Goal: Task Accomplishment & Management: Complete application form

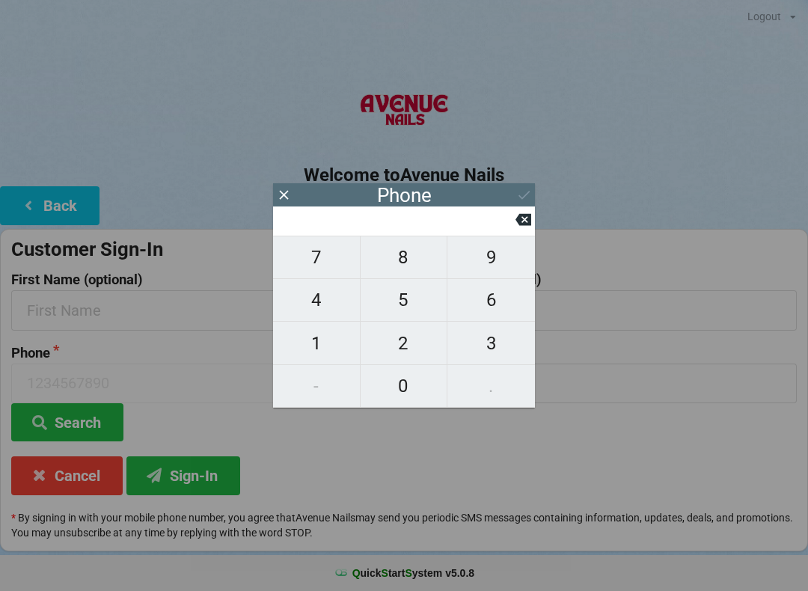
click at [478, 340] on span "3" at bounding box center [491, 343] width 88 height 31
type input "3"
click at [391, 336] on span "2" at bounding box center [404, 343] width 87 height 31
type input "32"
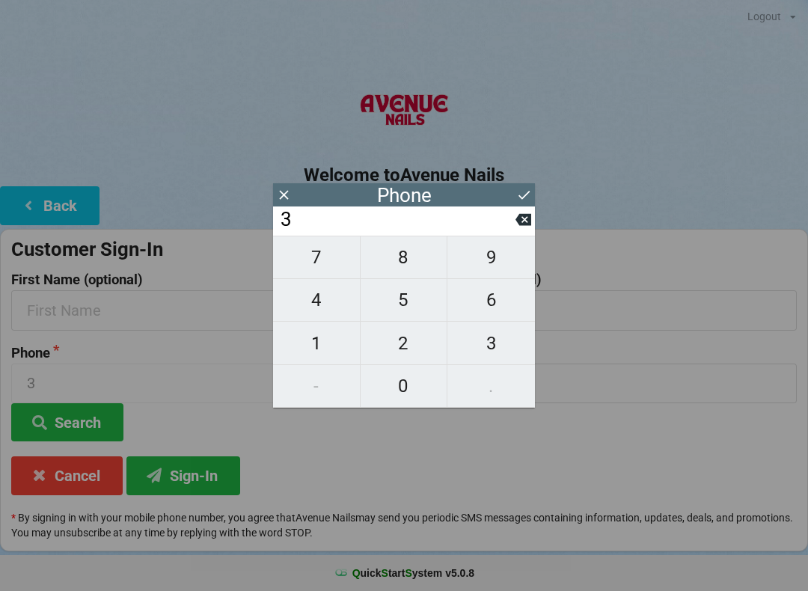
type input "32"
click at [297, 351] on span "1" at bounding box center [316, 343] width 87 height 31
type input "321"
click at [396, 348] on span "2" at bounding box center [404, 343] width 87 height 31
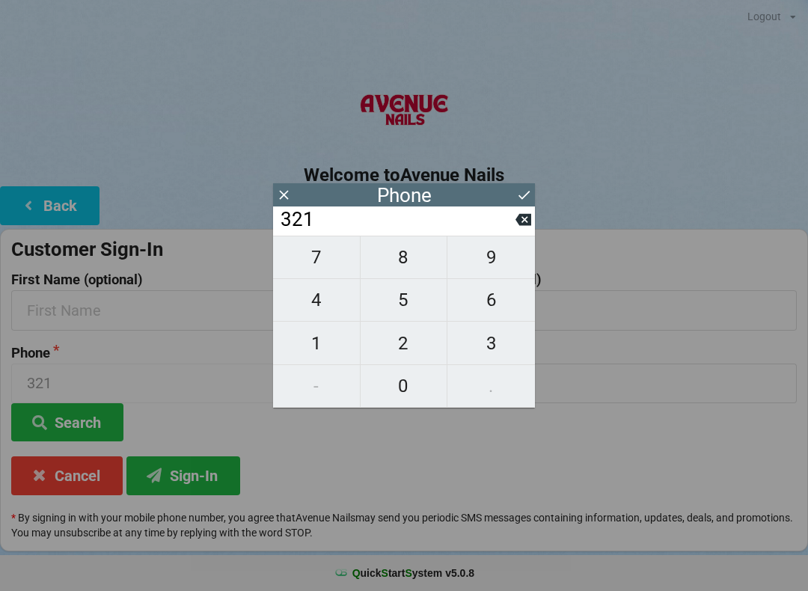
type input "3212"
click at [492, 298] on span "6" at bounding box center [491, 299] width 88 height 31
type input "32126"
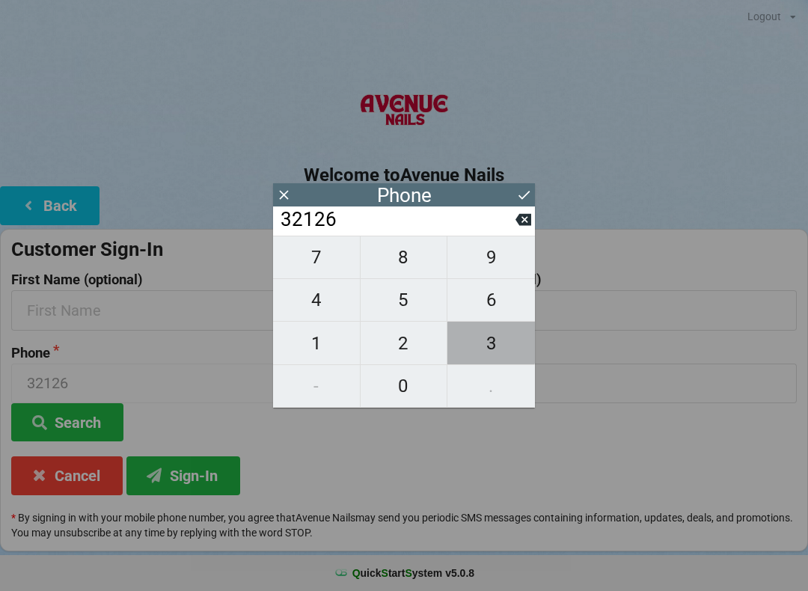
click at [492, 337] on span "3" at bounding box center [491, 343] width 88 height 31
type input "321263"
click at [396, 254] on span "8" at bounding box center [404, 257] width 87 height 31
type input "3212638"
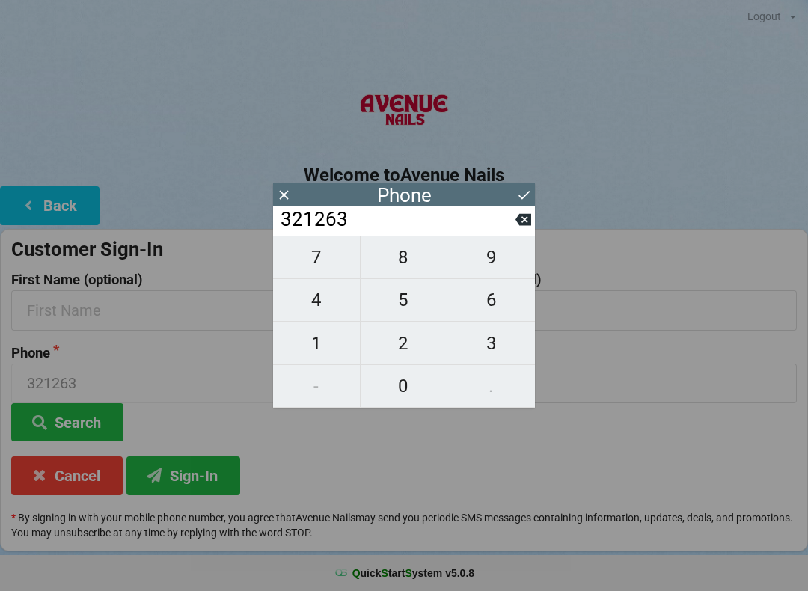
type input "3212638"
click at [394, 258] on span "8" at bounding box center [404, 257] width 87 height 31
type input "32126388"
click at [312, 264] on span "7" at bounding box center [316, 257] width 87 height 31
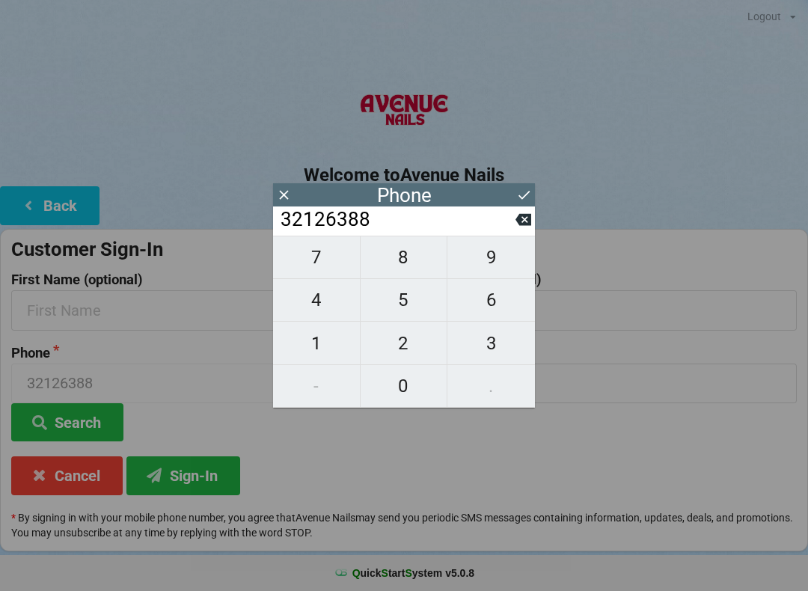
type input "321263887"
click at [491, 260] on span "9" at bounding box center [491, 257] width 88 height 31
type input "3212638879"
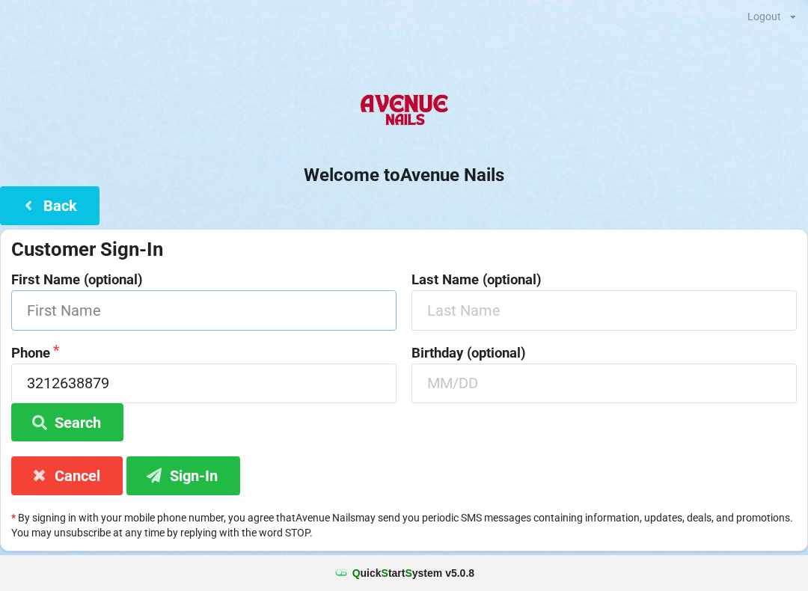
click at [68, 311] on input "text" at bounding box center [203, 310] width 385 height 40
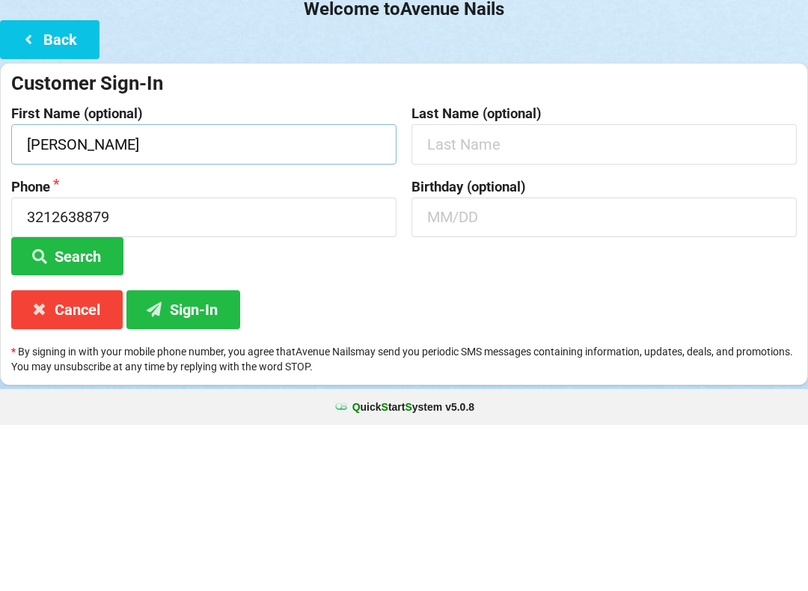
type input "[PERSON_NAME]"
click at [471, 290] on input "text" at bounding box center [604, 310] width 385 height 40
type input "Franklin"
click at [96, 346] on label "Phone" at bounding box center [203, 353] width 385 height 15
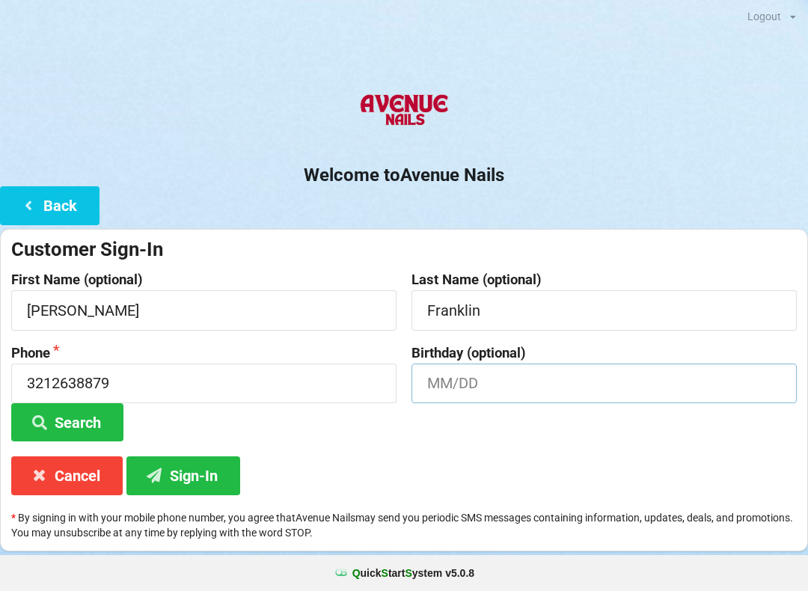
click at [471, 379] on input "text" at bounding box center [604, 384] width 385 height 40
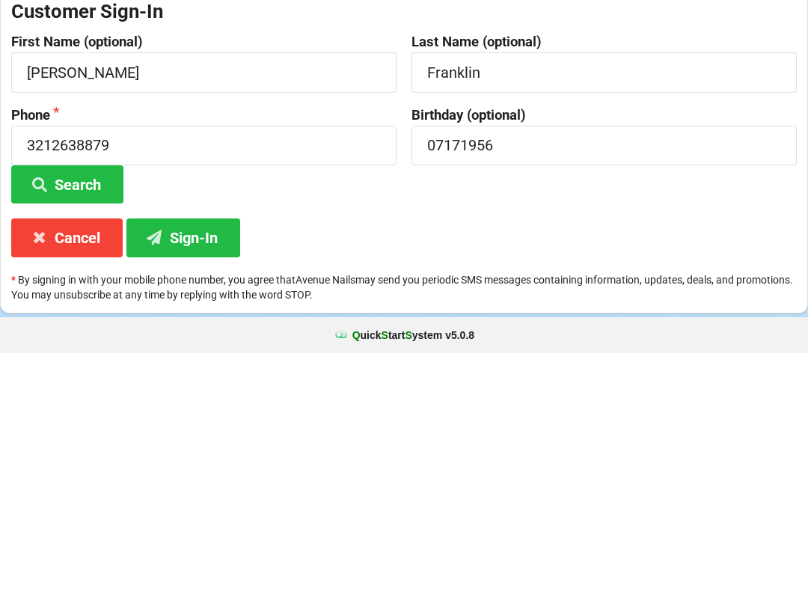
click at [206, 456] on button "Sign-In" at bounding box center [183, 475] width 114 height 38
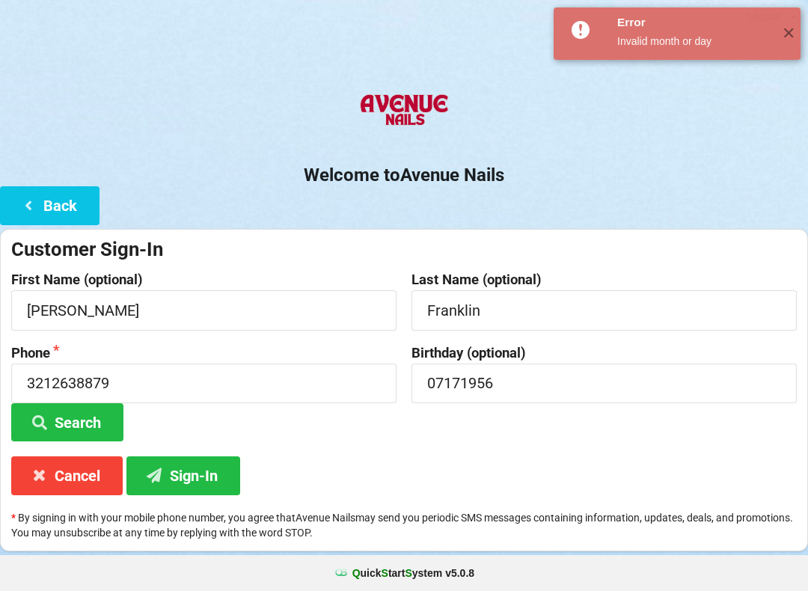
click at [187, 461] on button "Sign-In" at bounding box center [183, 475] width 114 height 38
click at [194, 477] on button "Sign-In" at bounding box center [183, 475] width 114 height 38
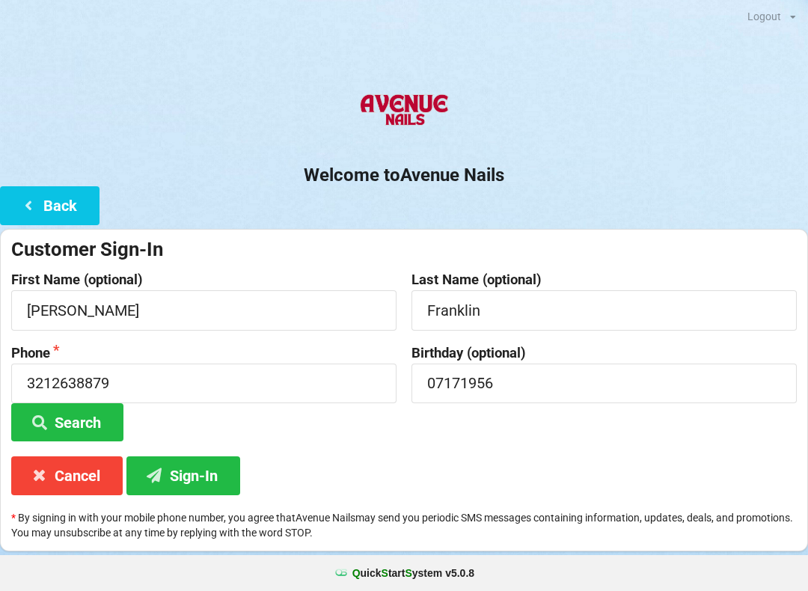
click at [182, 475] on button "Sign-In" at bounding box center [183, 475] width 114 height 38
click at [552, 375] on input "07171956" at bounding box center [604, 384] width 385 height 40
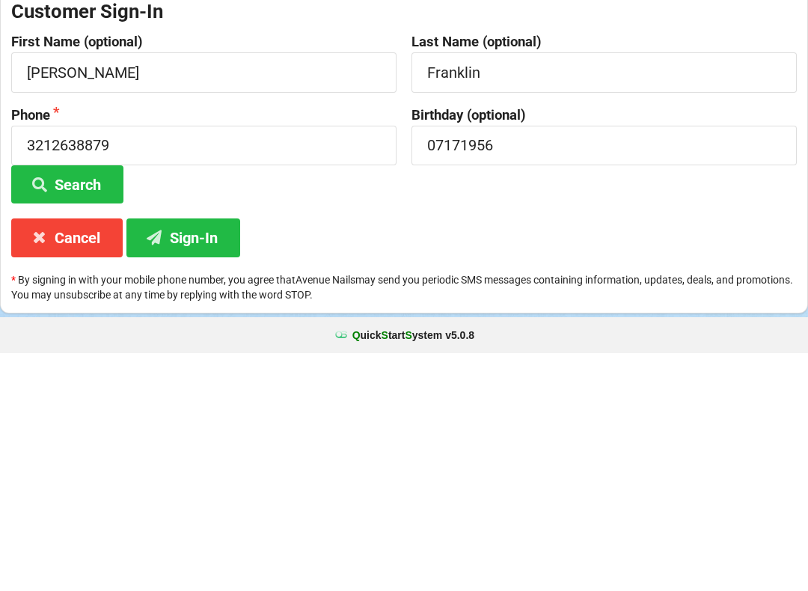
click at [191, 456] on button "Sign-In" at bounding box center [183, 475] width 114 height 38
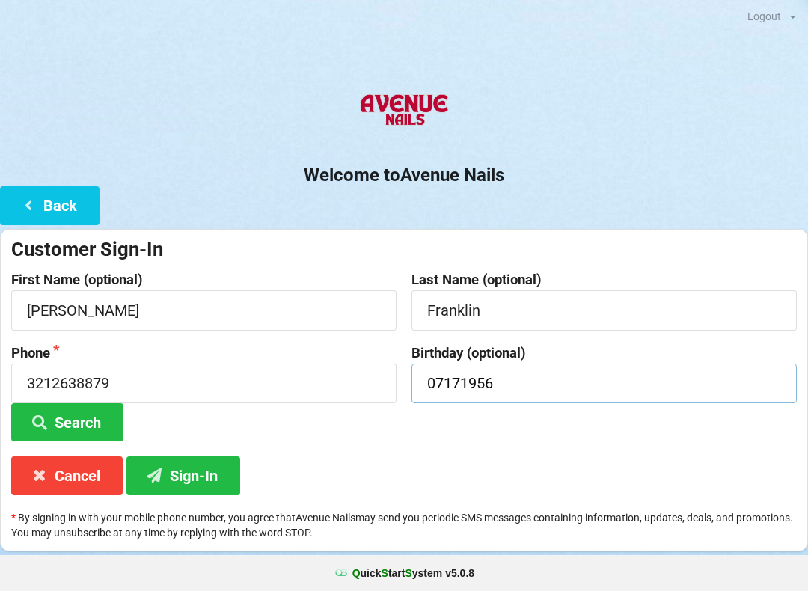
click at [548, 377] on input "07171956" at bounding box center [604, 384] width 385 height 40
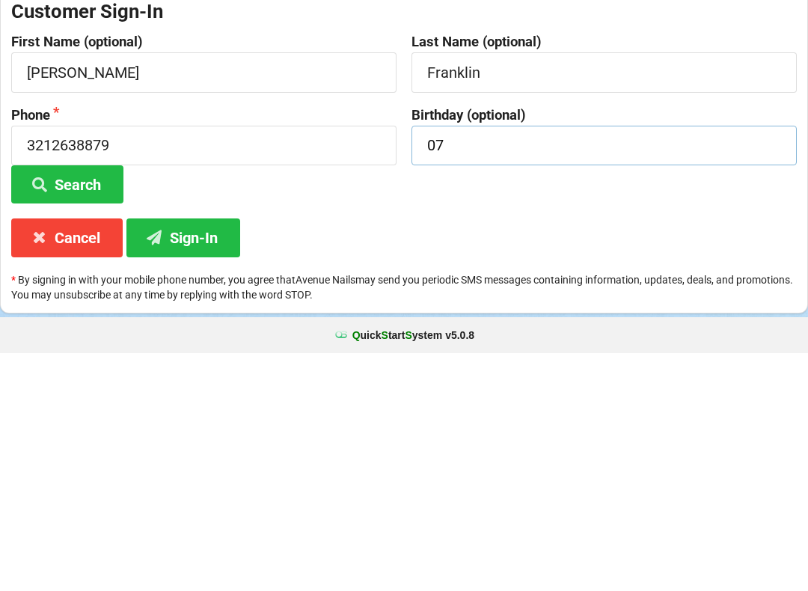
type input "0"
click at [195, 456] on button "Sign-In" at bounding box center [183, 475] width 114 height 38
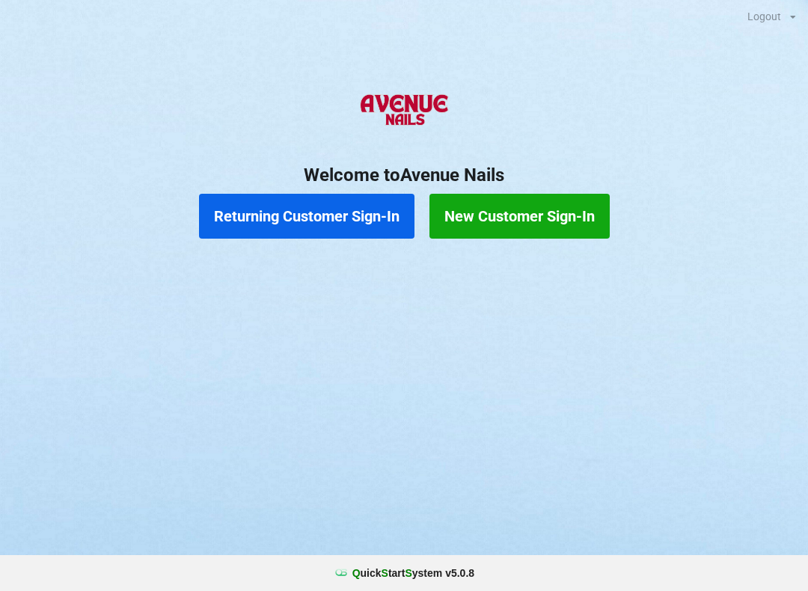
click at [296, 212] on button "Returning Customer Sign-In" at bounding box center [307, 216] width 216 height 45
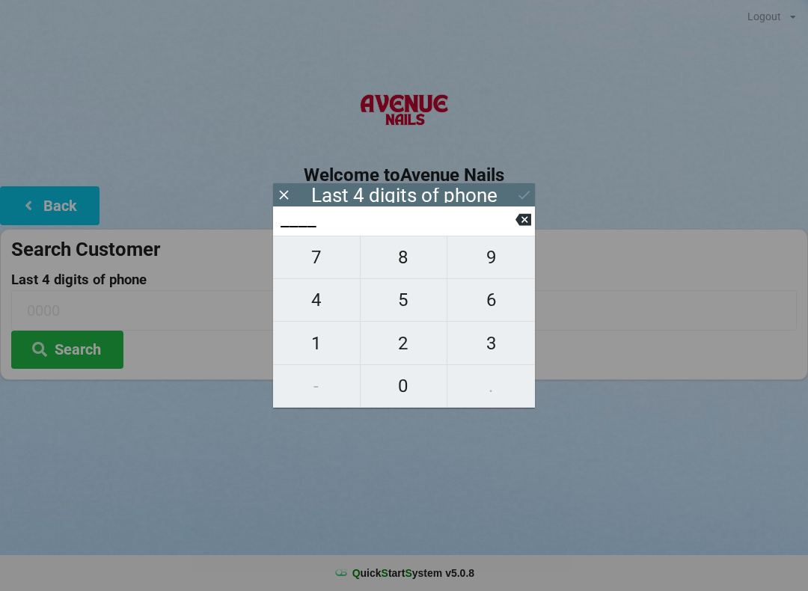
click at [403, 391] on span "0" at bounding box center [404, 385] width 87 height 31
type input "0___"
click at [317, 345] on span "1" at bounding box center [316, 343] width 87 height 31
type input "01__"
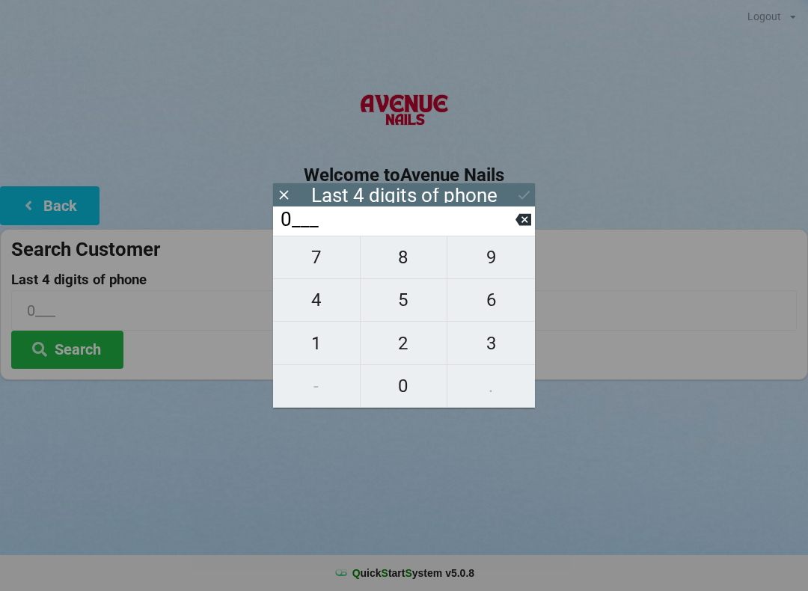
type input "01__"
click at [489, 269] on span "9" at bounding box center [491, 257] width 88 height 31
type input "019_"
click at [317, 308] on span "4" at bounding box center [316, 299] width 87 height 31
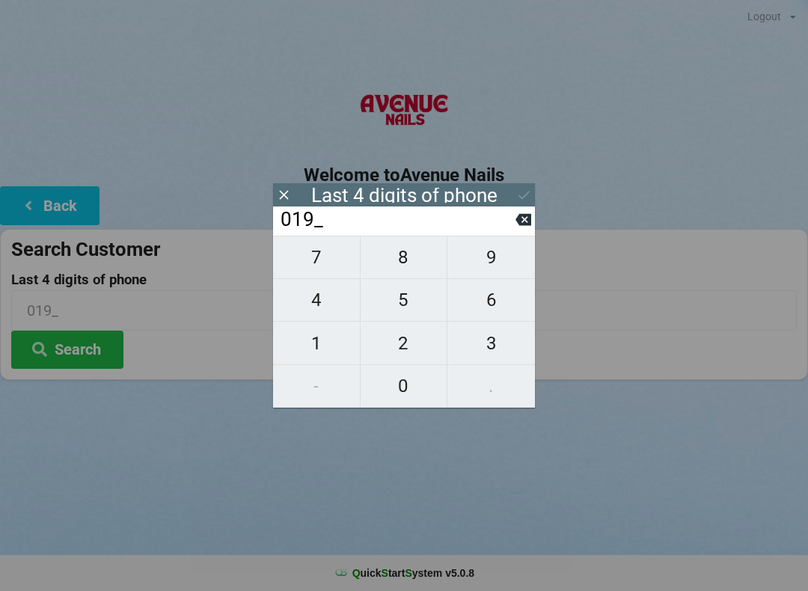
type input "0194"
click at [71, 346] on button "Search" at bounding box center [67, 350] width 112 height 38
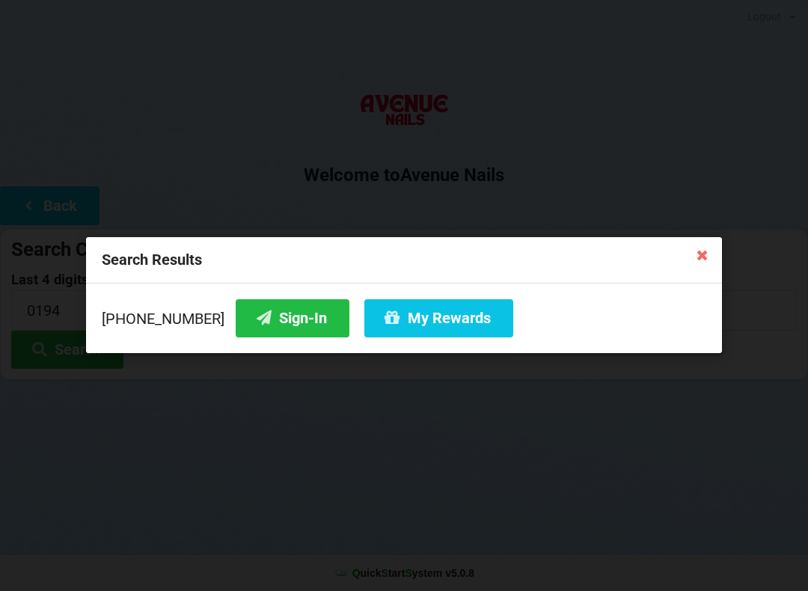
click at [249, 304] on button "Sign-In" at bounding box center [293, 318] width 114 height 38
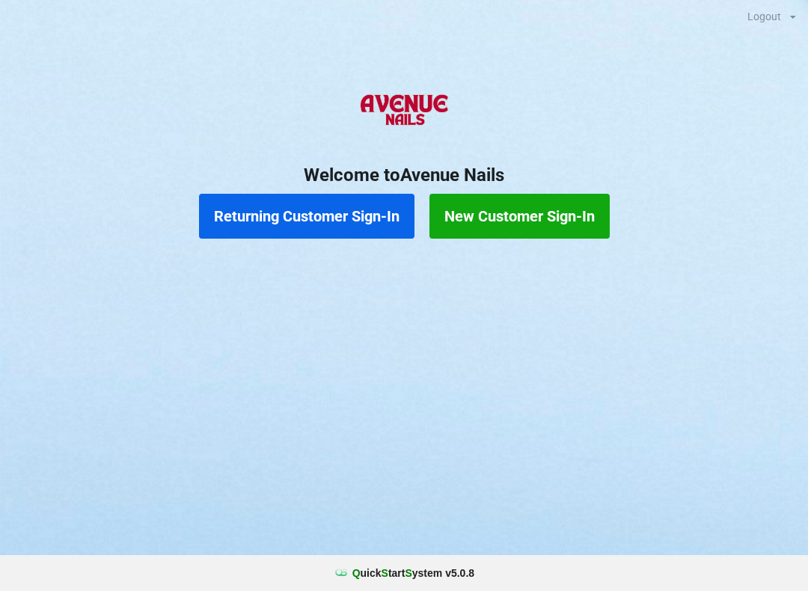
click at [289, 183] on h2 "Welcome to [GEOGRAPHIC_DATA]" at bounding box center [404, 175] width 808 height 23
click at [269, 210] on button "Returning Customer Sign-In" at bounding box center [307, 216] width 216 height 45
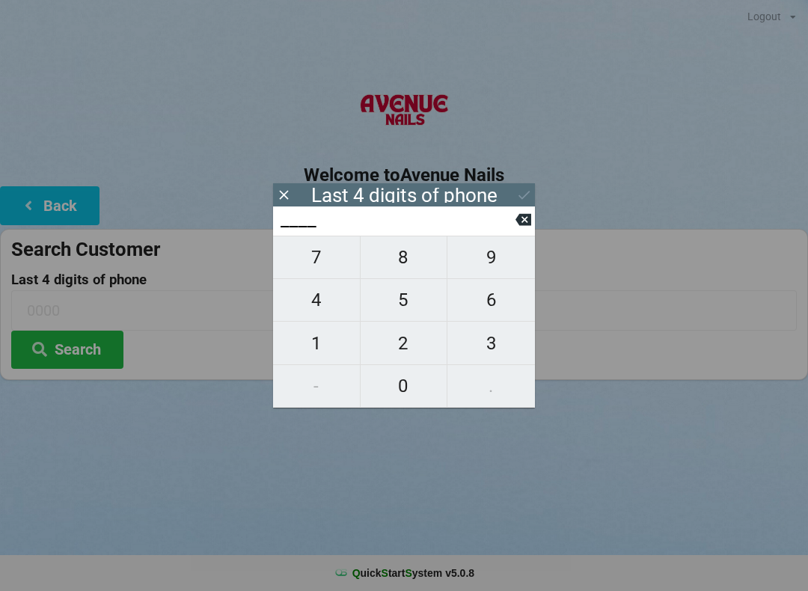
click at [483, 260] on span "9" at bounding box center [491, 257] width 88 height 31
type input "9___"
click at [515, 218] on input "9___" at bounding box center [397, 220] width 236 height 24
click at [513, 222] on input "9___" at bounding box center [397, 220] width 236 height 24
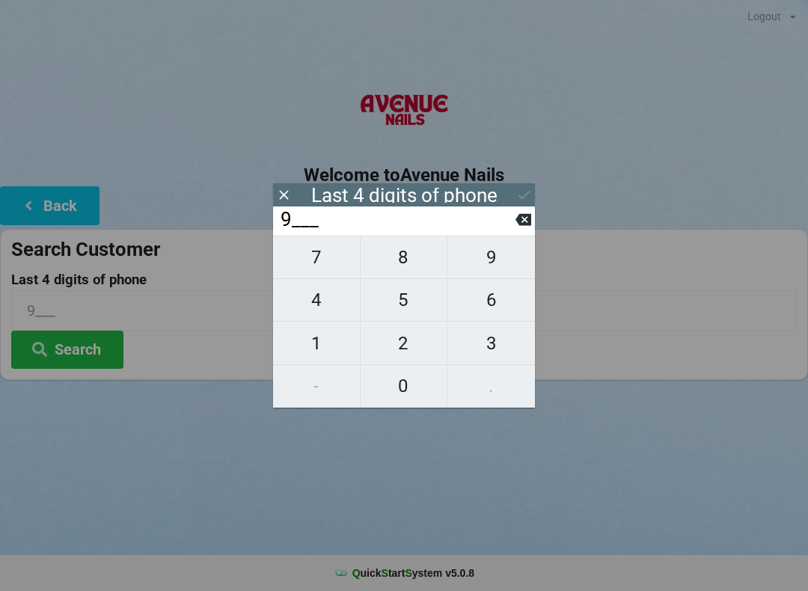
click at [519, 226] on icon at bounding box center [524, 220] width 16 height 12
click at [524, 226] on icon at bounding box center [524, 220] width 16 height 12
click at [498, 344] on span "3" at bounding box center [491, 343] width 88 height 31
type input "3___"
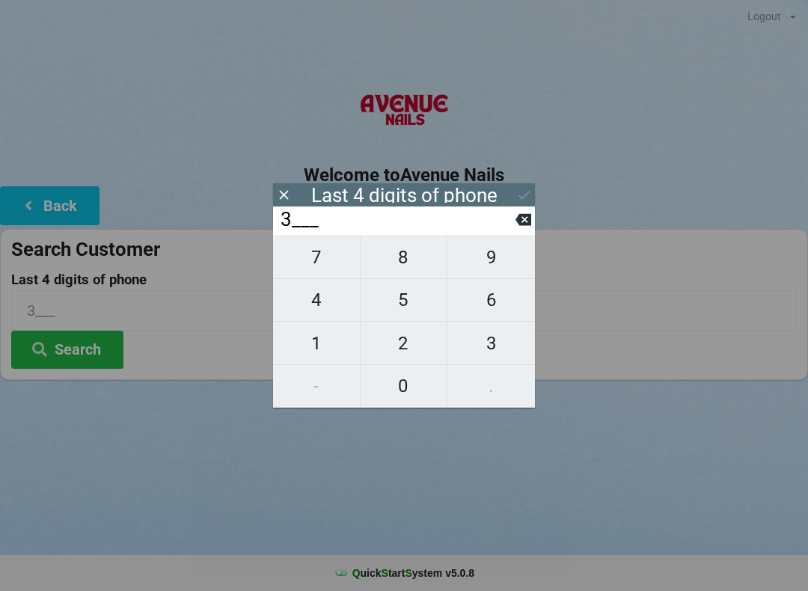
click at [323, 304] on span "4" at bounding box center [316, 299] width 87 height 31
type input "34__"
click at [493, 347] on span "3" at bounding box center [491, 343] width 88 height 31
type input "343_"
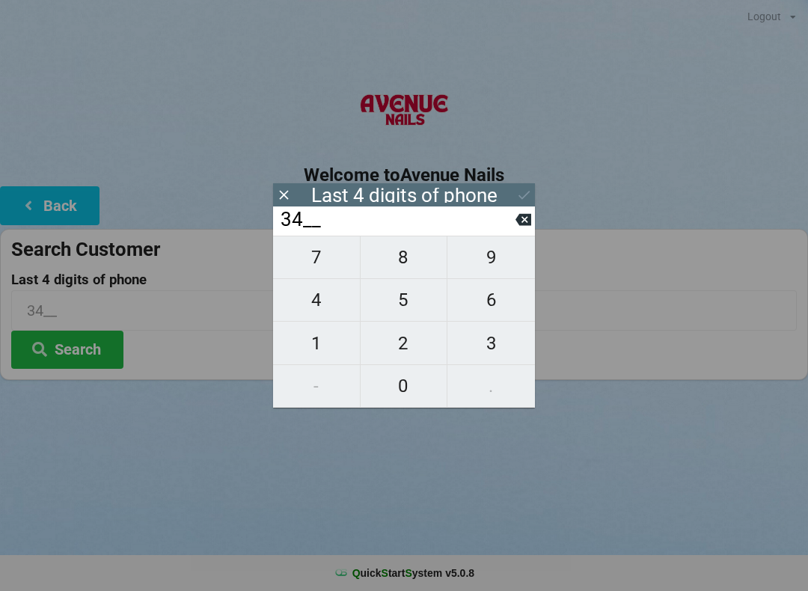
type input "343_"
click at [491, 288] on button "6" at bounding box center [491, 300] width 88 height 43
type input "3436"
click at [526, 194] on icon at bounding box center [524, 195] width 16 height 16
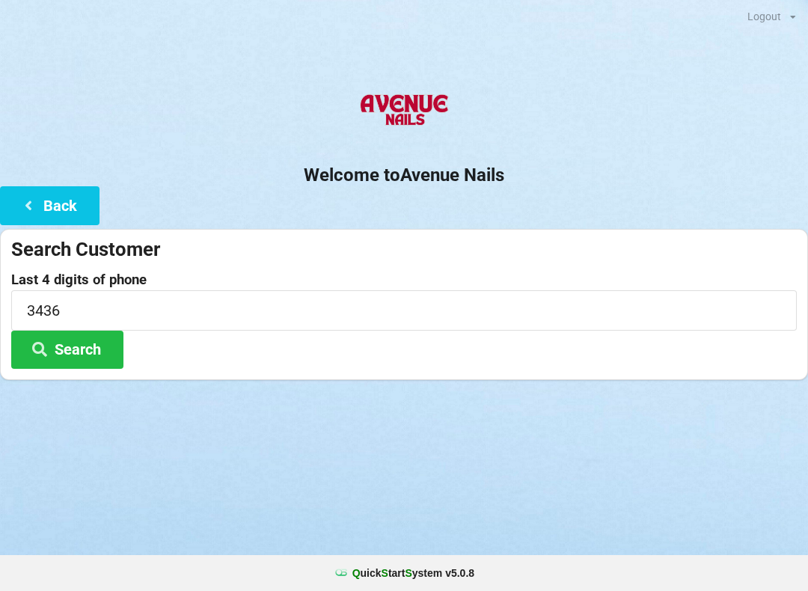
click at [72, 340] on button "Search" at bounding box center [67, 350] width 112 height 38
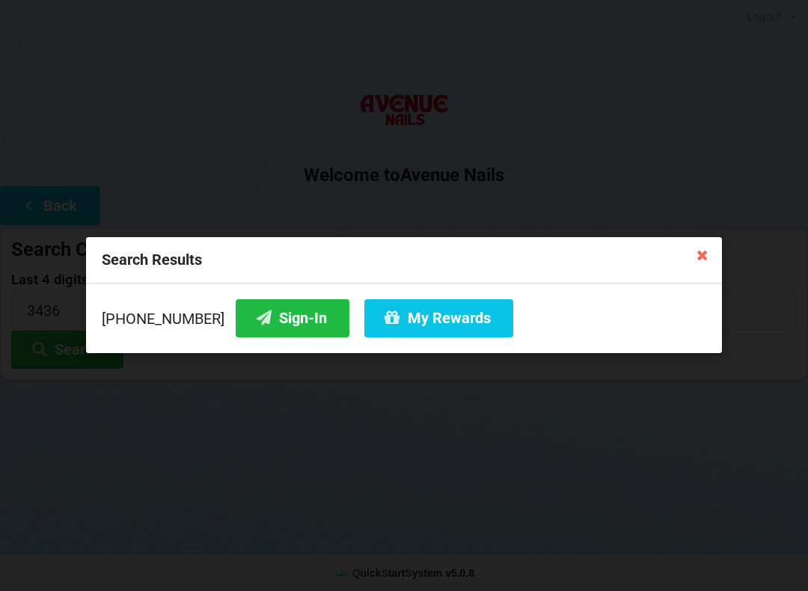
click at [275, 317] on button "Sign-In" at bounding box center [293, 318] width 114 height 38
